Goal: Task Accomplishment & Management: Manage account settings

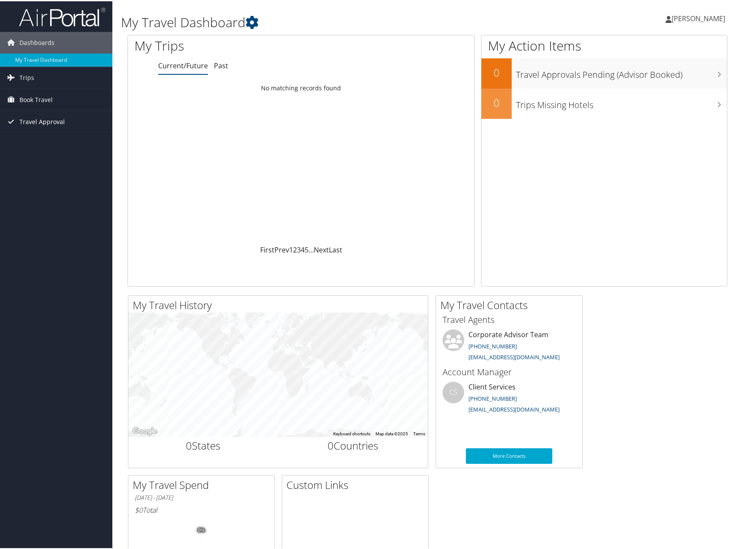
click at [44, 121] on span "Travel Approval" at bounding box center [41, 121] width 45 height 22
click at [51, 134] on link "Pending Trip Approvals" at bounding box center [56, 137] width 112 height 13
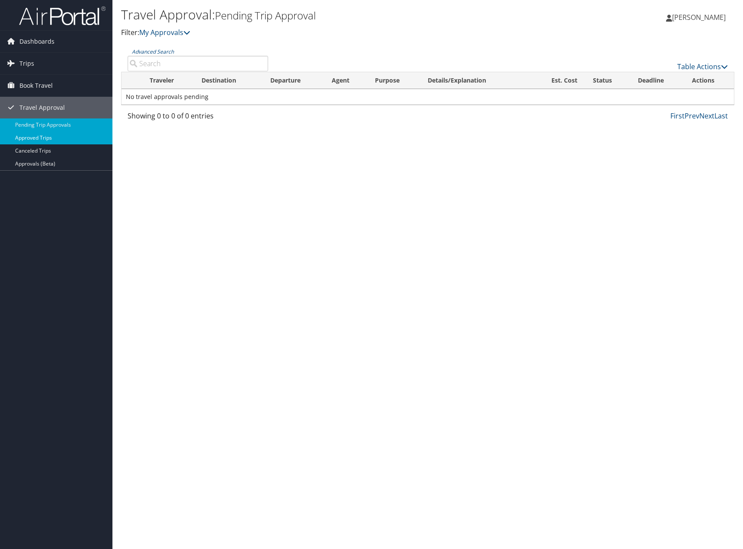
click at [30, 141] on link "Approved Trips" at bounding box center [56, 137] width 112 height 13
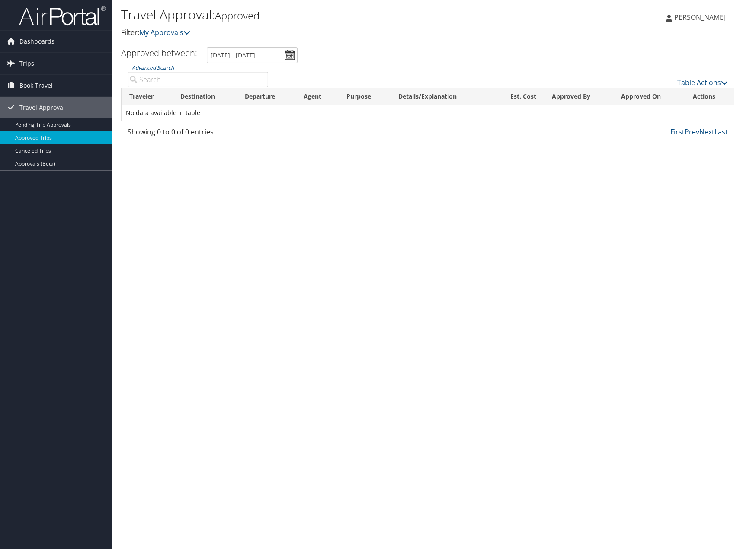
click at [320, 201] on div "Travel Approval: Approved Filter: My Approvals Lauren Randall Lauren Randall My…" at bounding box center [427, 274] width 630 height 549
click at [49, 153] on link "Canceled Trips" at bounding box center [56, 150] width 112 height 13
click at [62, 127] on link "Pending Trip Approvals" at bounding box center [56, 124] width 112 height 13
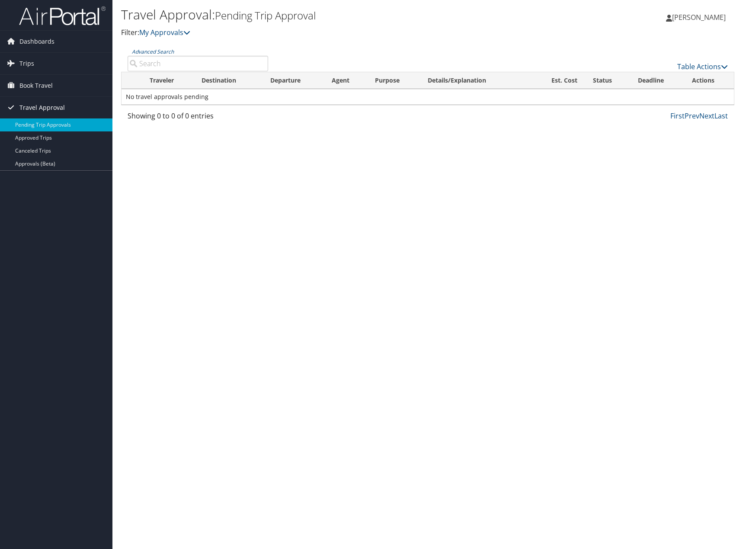
click at [54, 105] on span "Travel Approval" at bounding box center [41, 108] width 45 height 22
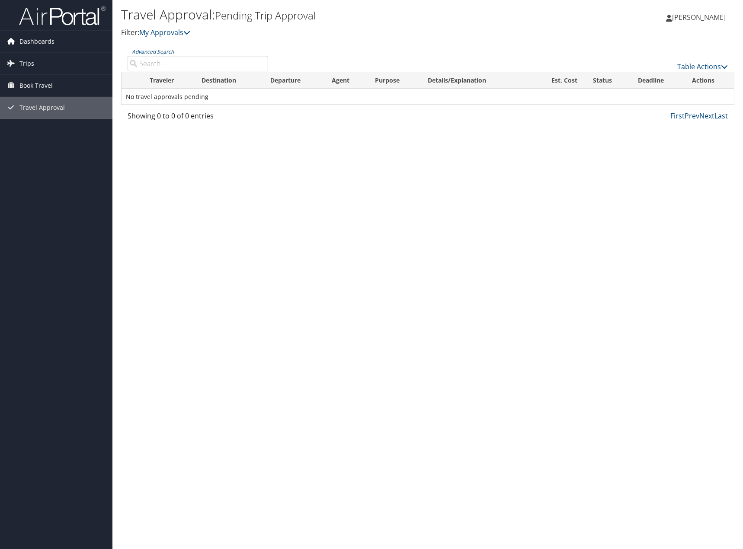
click at [63, 43] on link "Dashboards" at bounding box center [56, 42] width 112 height 22
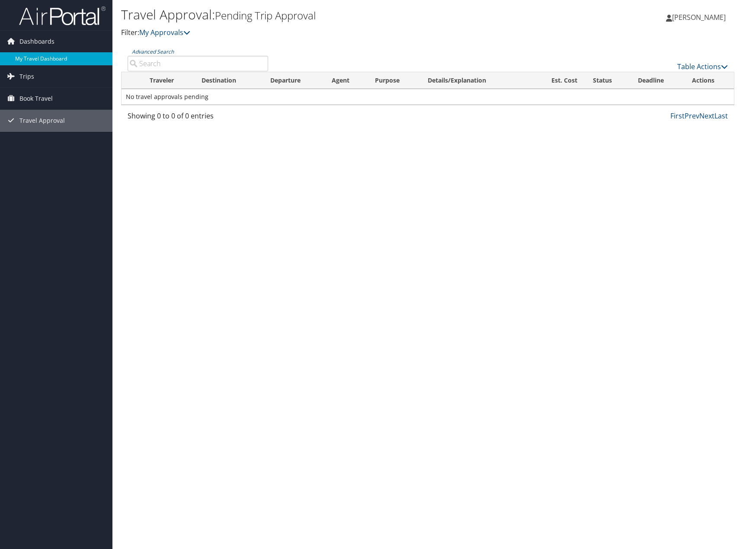
click at [42, 54] on link "My Travel Dashboard" at bounding box center [56, 58] width 112 height 13
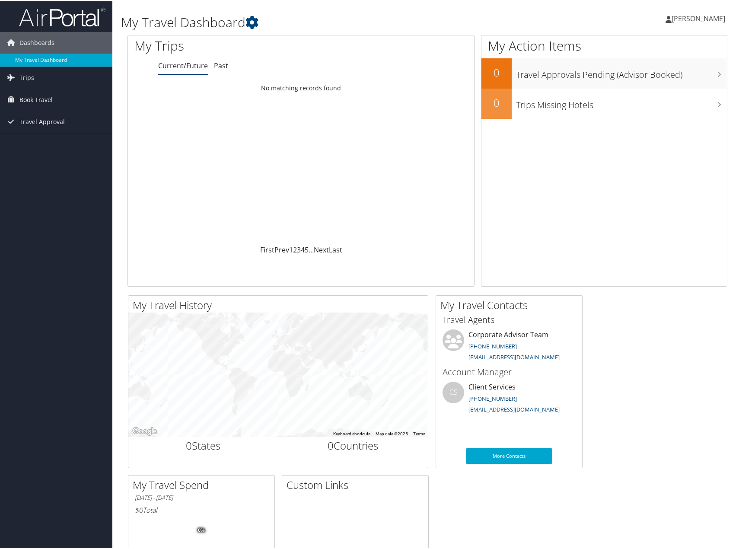
click at [695, 14] on span "[PERSON_NAME]" at bounding box center [699, 18] width 54 height 10
click at [645, 49] on link "My Settings" at bounding box center [675, 47] width 96 height 15
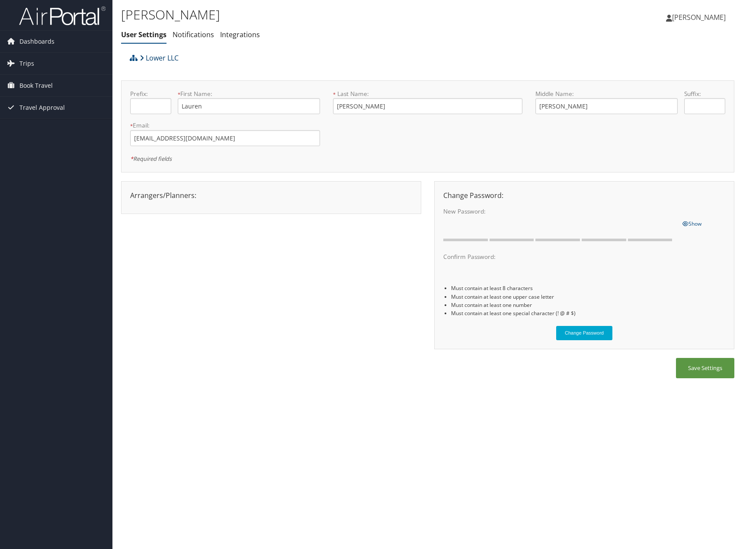
click at [163, 58] on link "Lower LLC" at bounding box center [159, 57] width 39 height 17
drag, startPoint x: 227, startPoint y: 245, endPoint x: 230, endPoint y: 250, distance: 6.0
click at [227, 245] on div "Arrangers/Planners: Edit Arrangers & Planners [PERSON_NAME] Save Changes Cancel…" at bounding box center [427, 269] width 613 height 177
drag, startPoint x: 405, startPoint y: 45, endPoint x: 505, endPoint y: 5, distance: 108.2
click at [405, 45] on div "[PERSON_NAME] User Settings Notifications Integrations User Settings Notificati…" at bounding box center [325, 26] width 409 height 45
